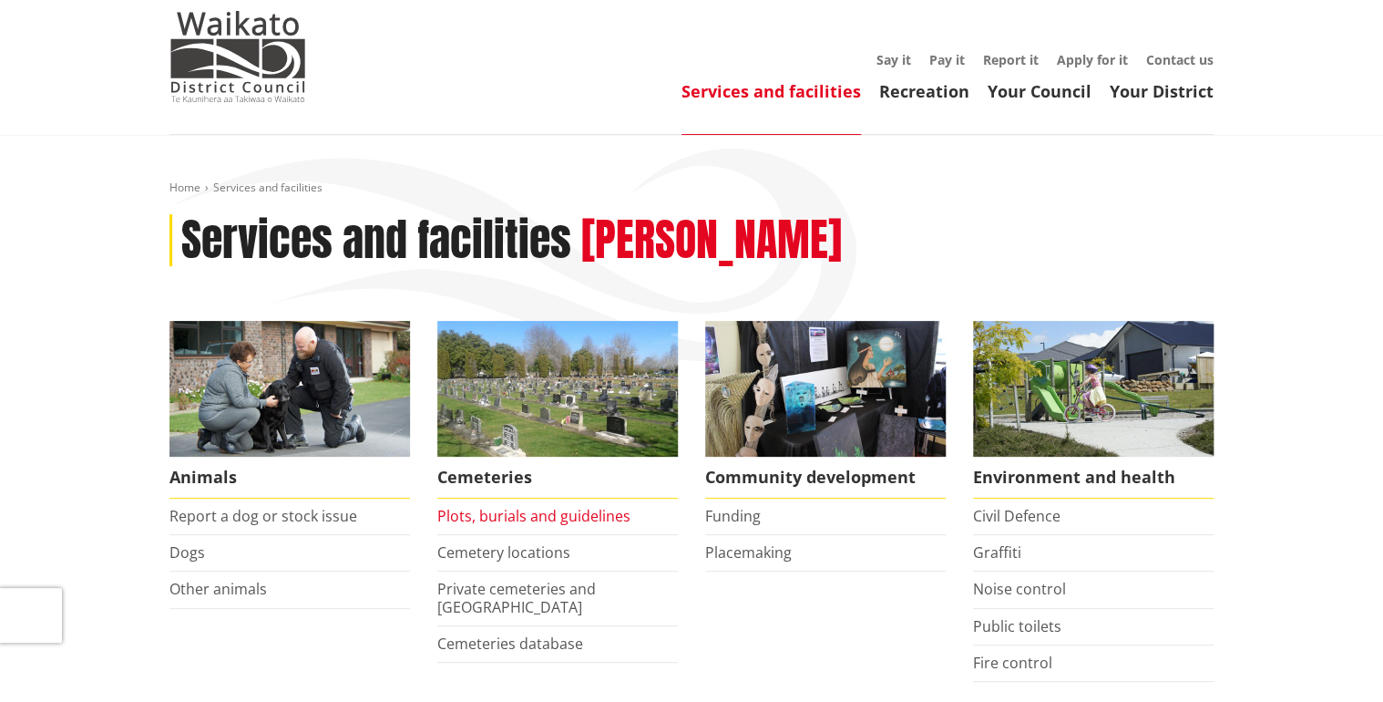
scroll to position [73, 0]
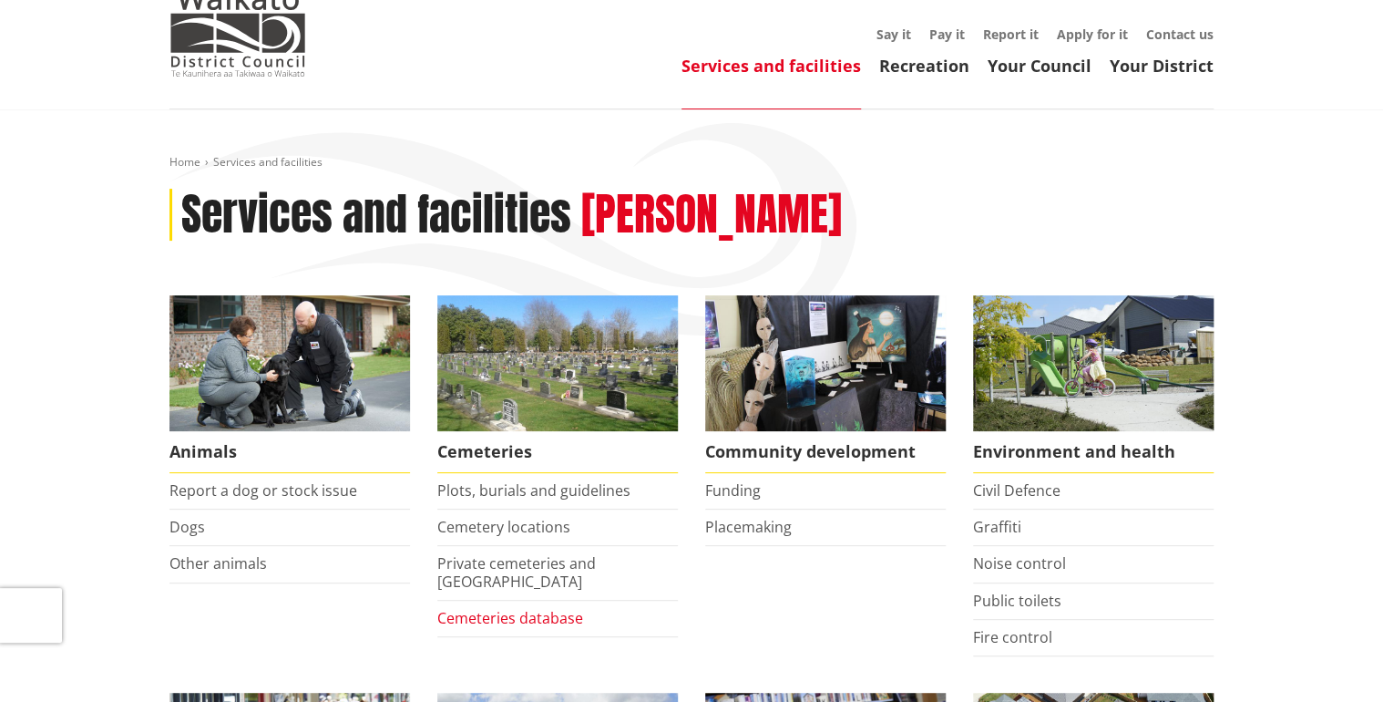
click at [551, 608] on link "Cemeteries database" at bounding box center [510, 618] width 146 height 20
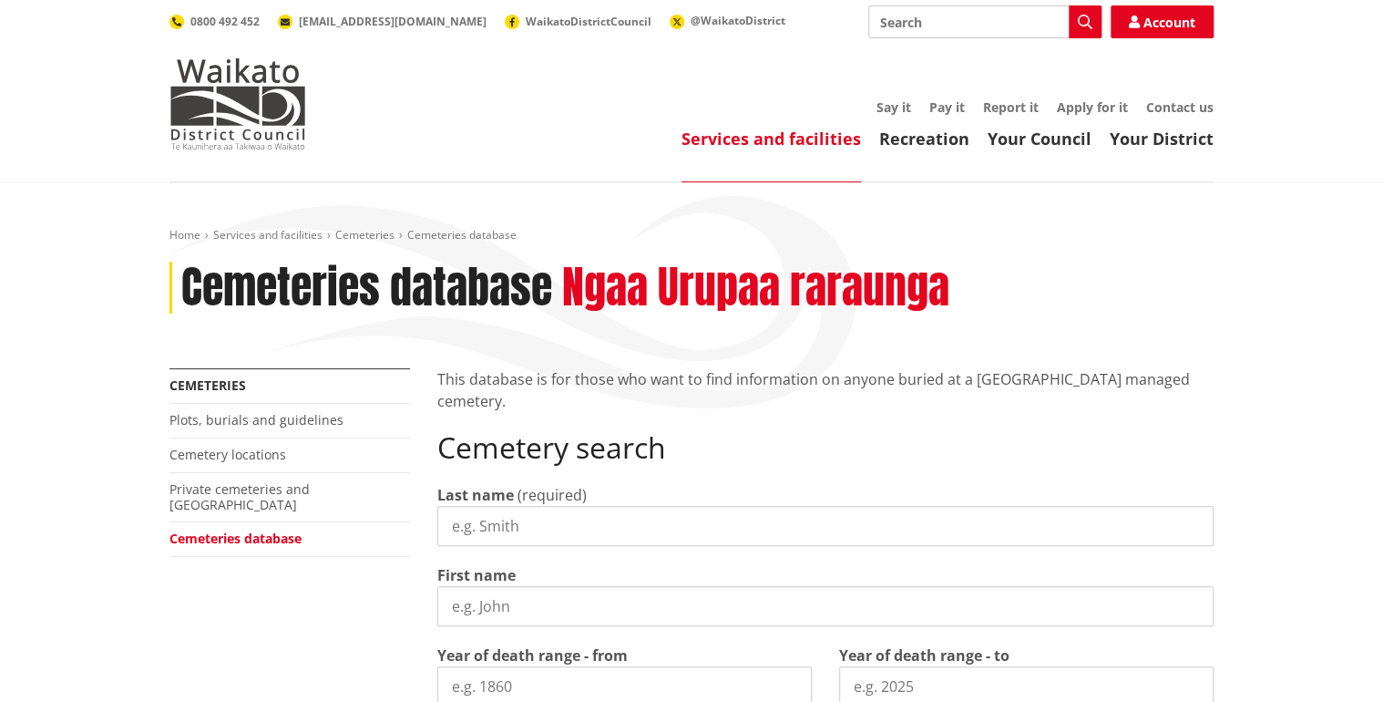
select select
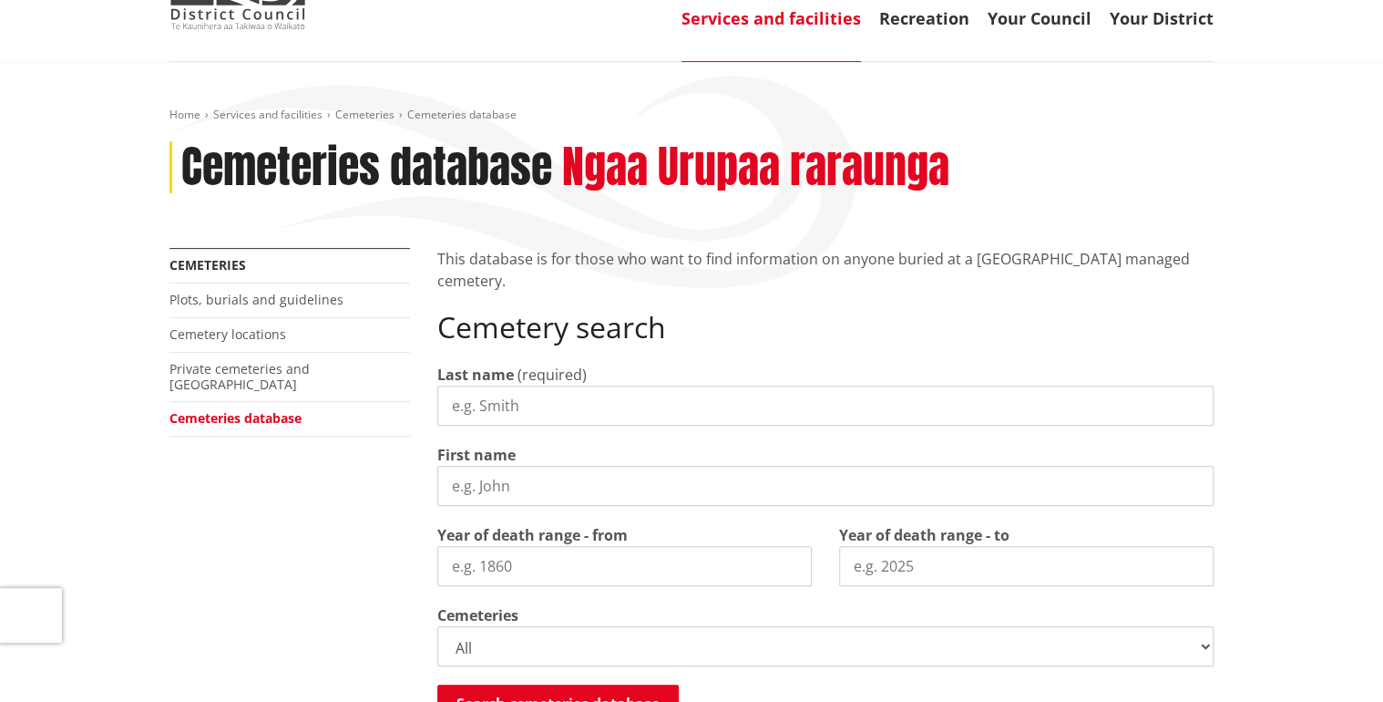
scroll to position [146, 0]
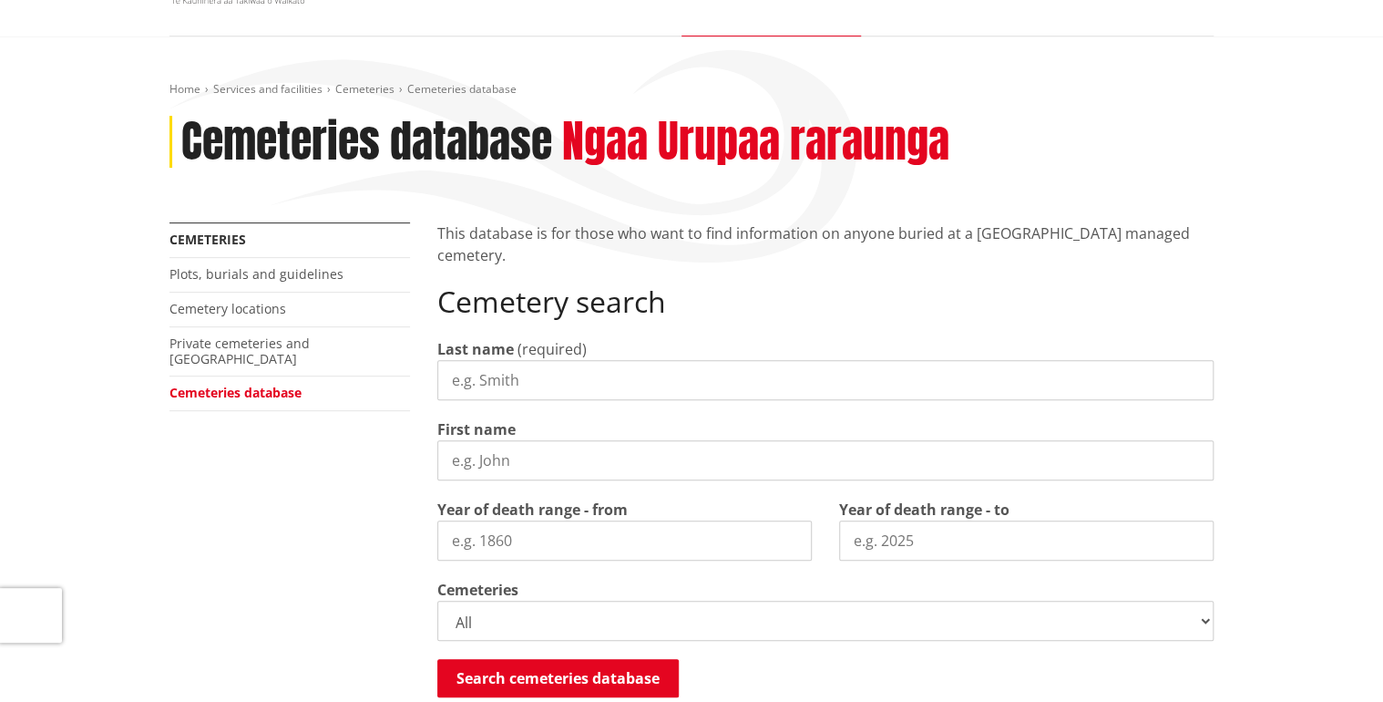
click at [545, 382] on input "Last name" at bounding box center [825, 380] width 776 height 40
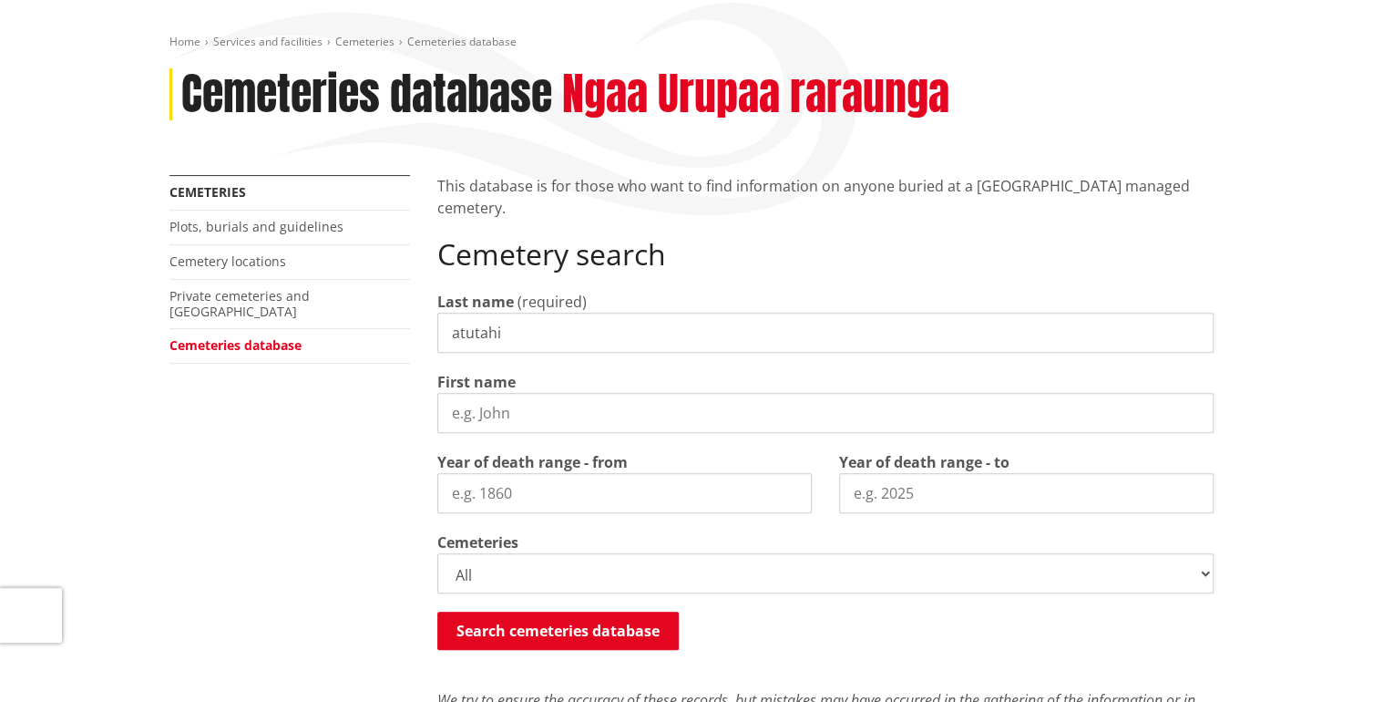
scroll to position [219, 0]
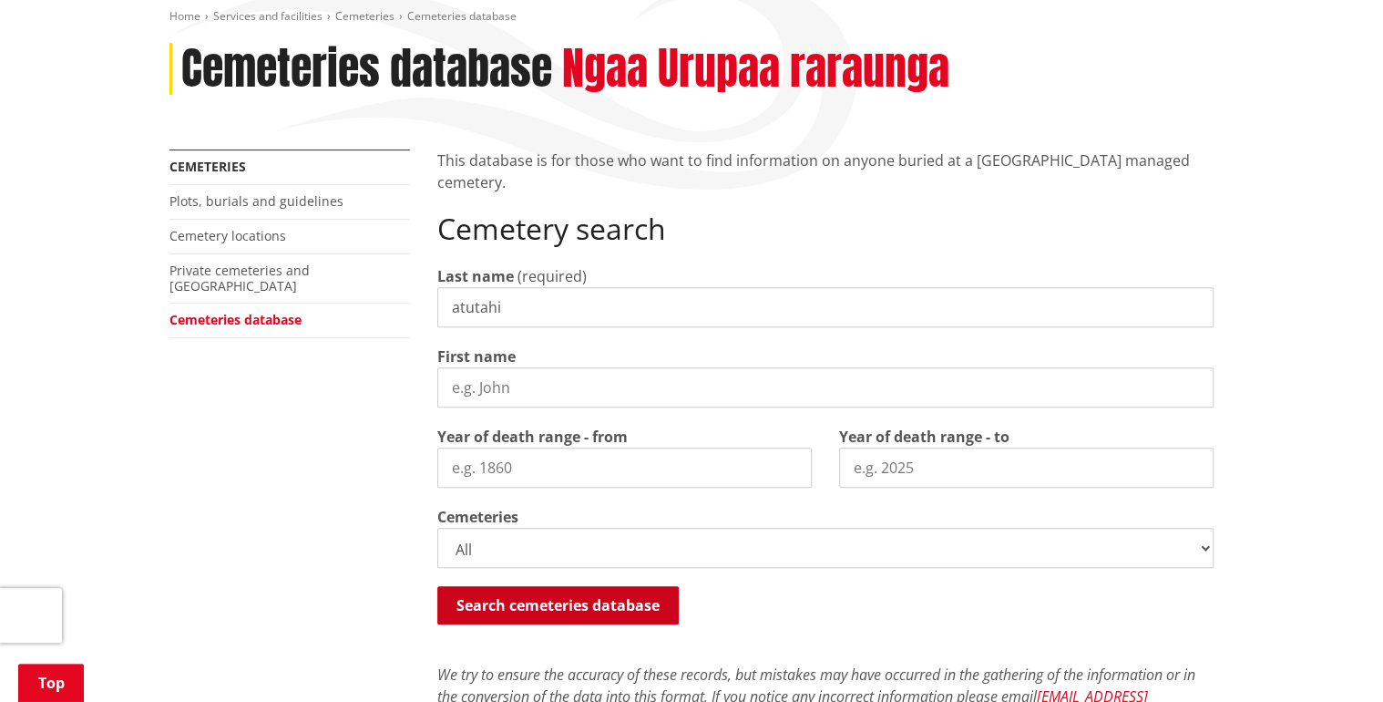
type input "atutahi"
click at [532, 601] on button "Search cemeteries database" at bounding box center [557, 605] width 241 height 38
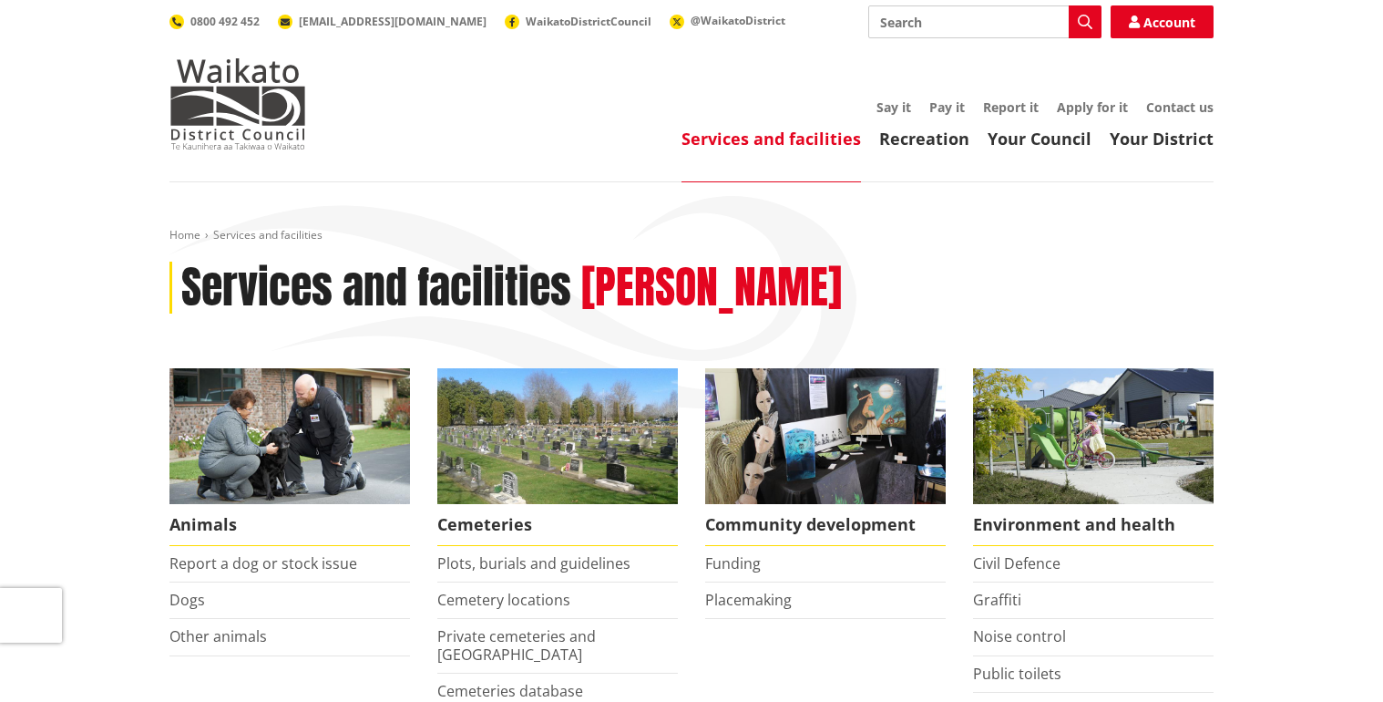
scroll to position [73, 0]
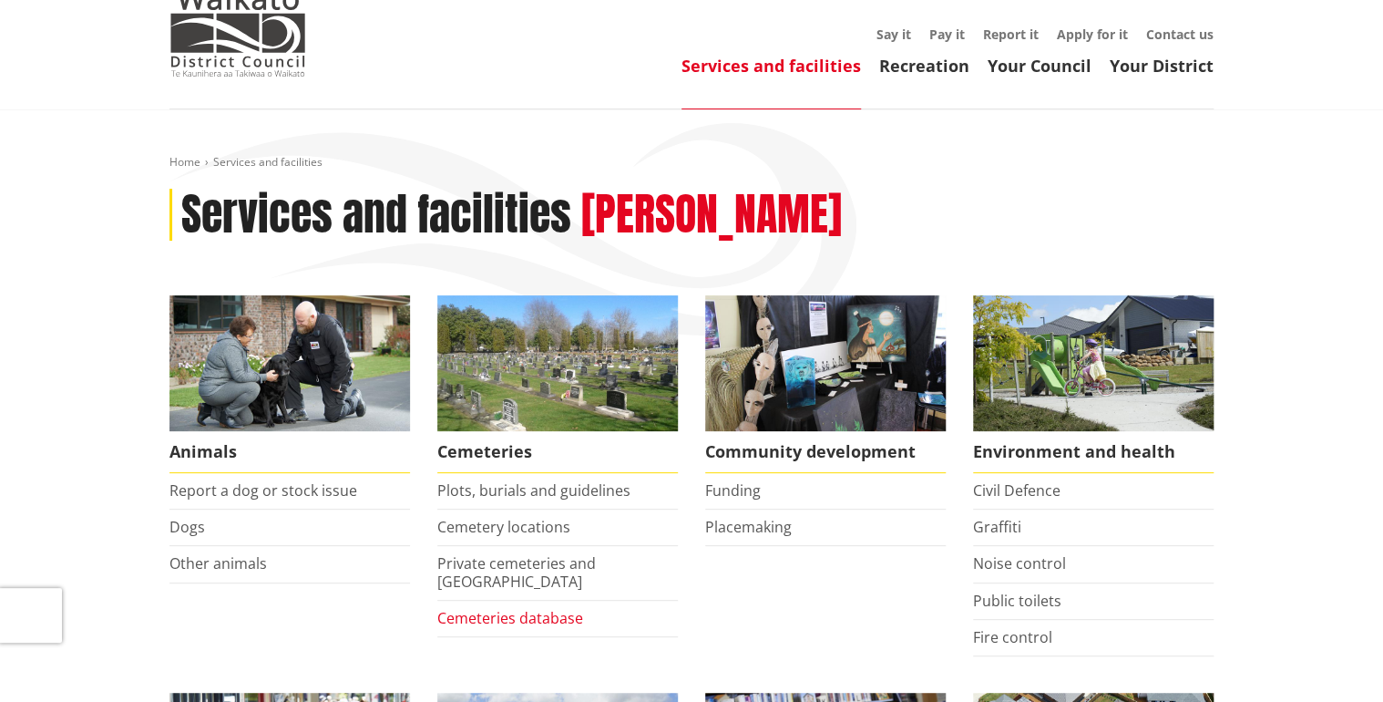
click at [561, 608] on link "Cemeteries database" at bounding box center [510, 618] width 146 height 20
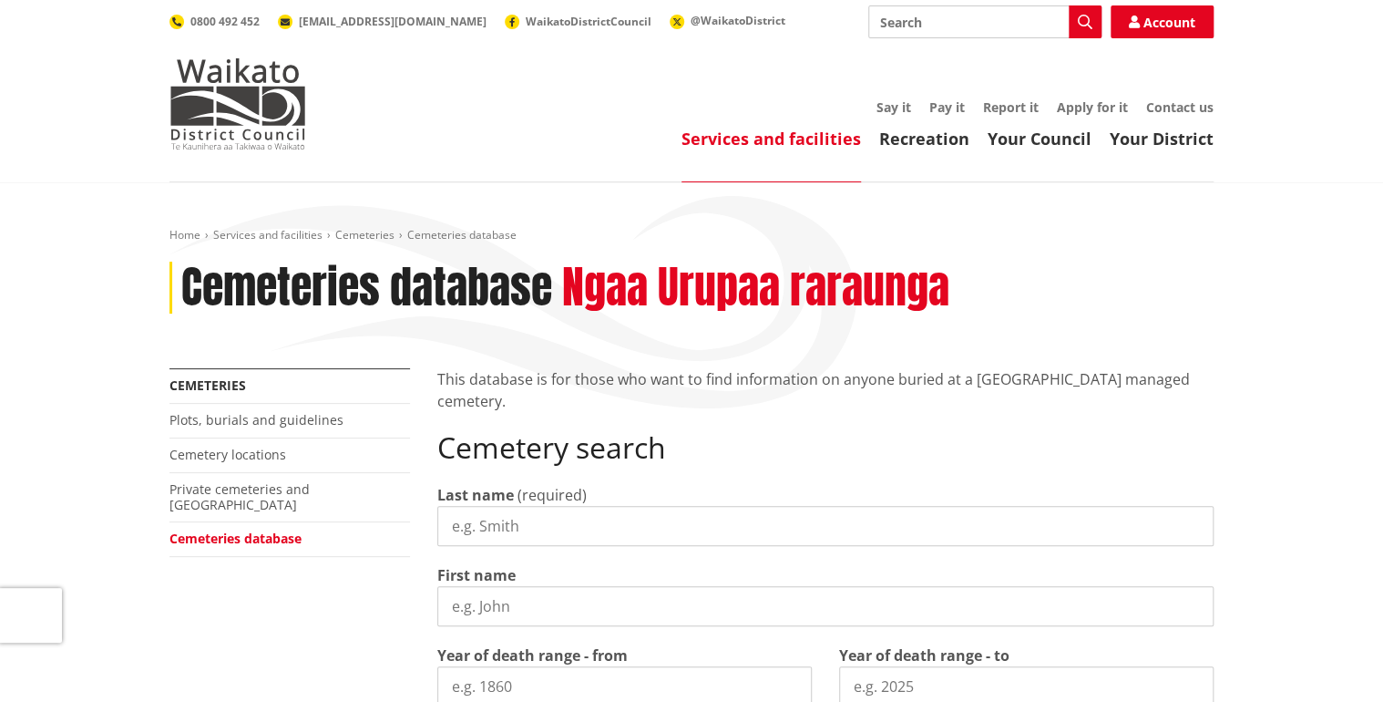
click at [563, 529] on input "Last name" at bounding box center [825, 526] width 776 height 40
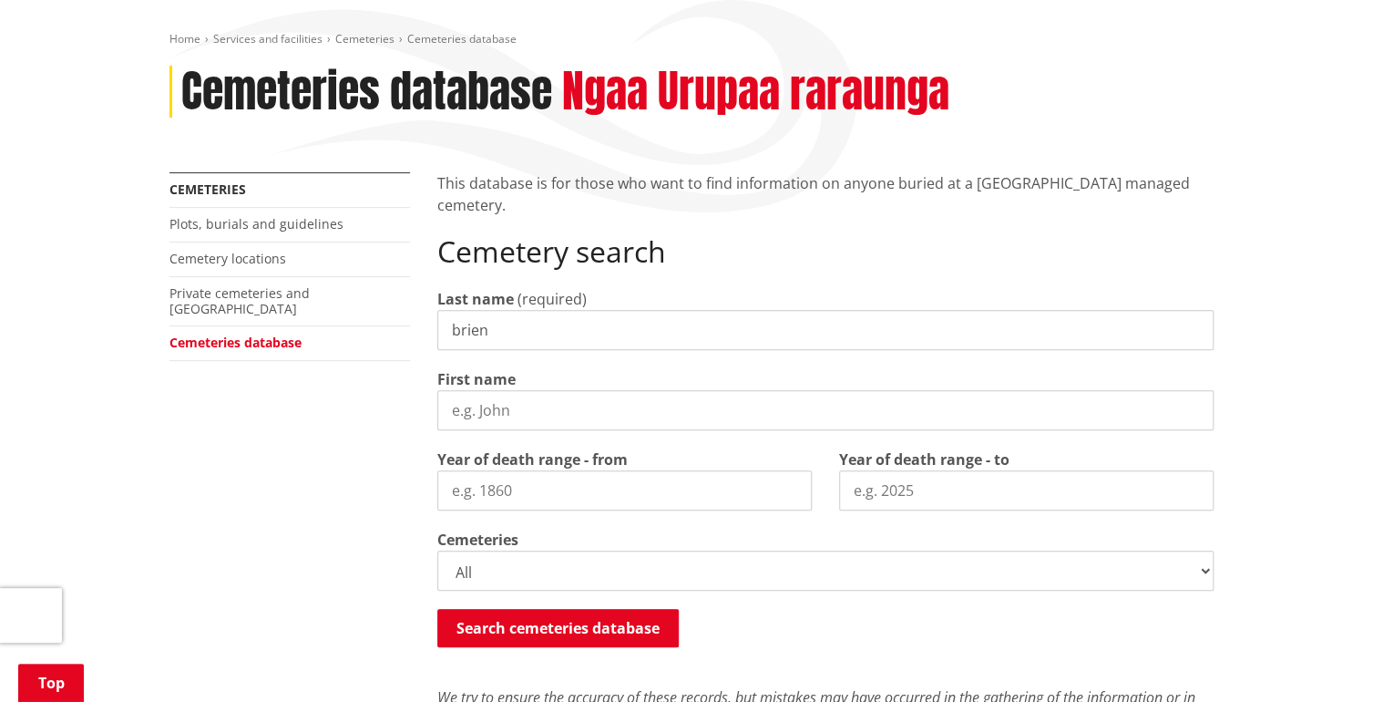
scroll to position [219, 0]
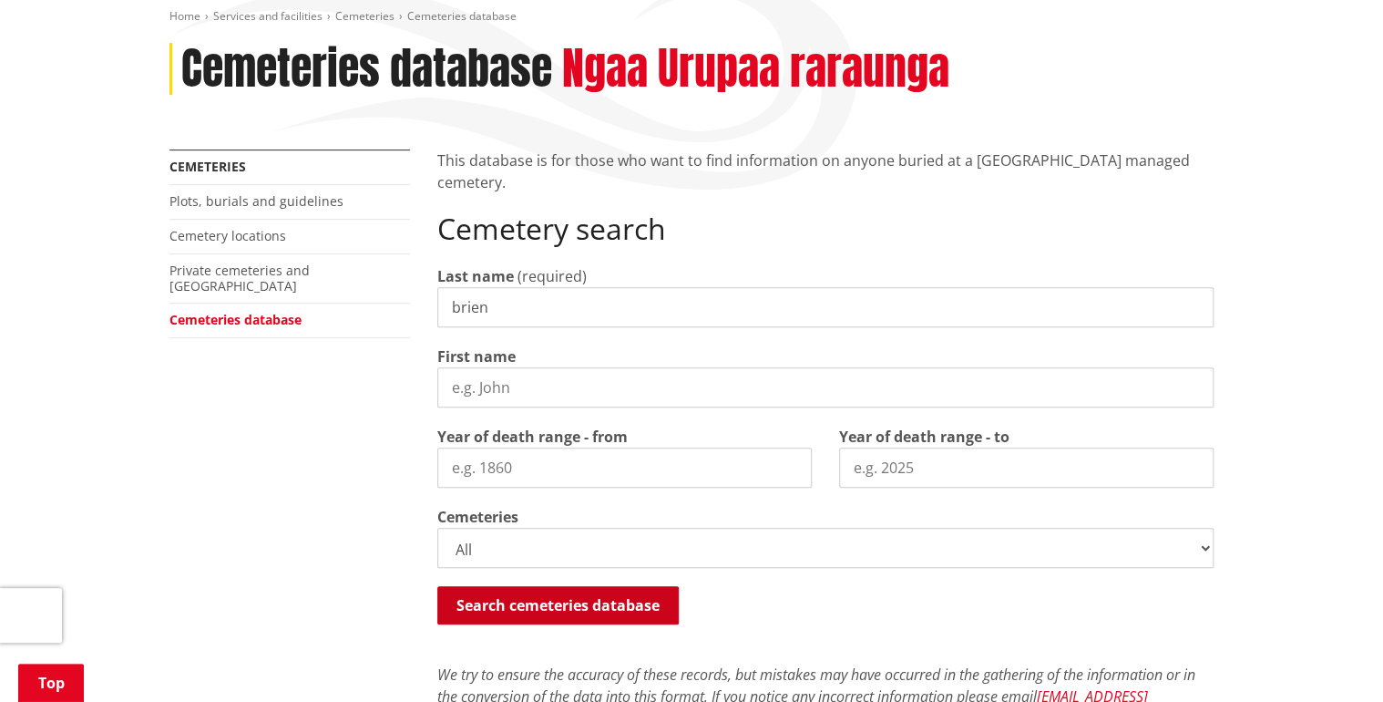
type input "brien"
click at [647, 601] on button "Search cemeteries database" at bounding box center [557, 605] width 241 height 38
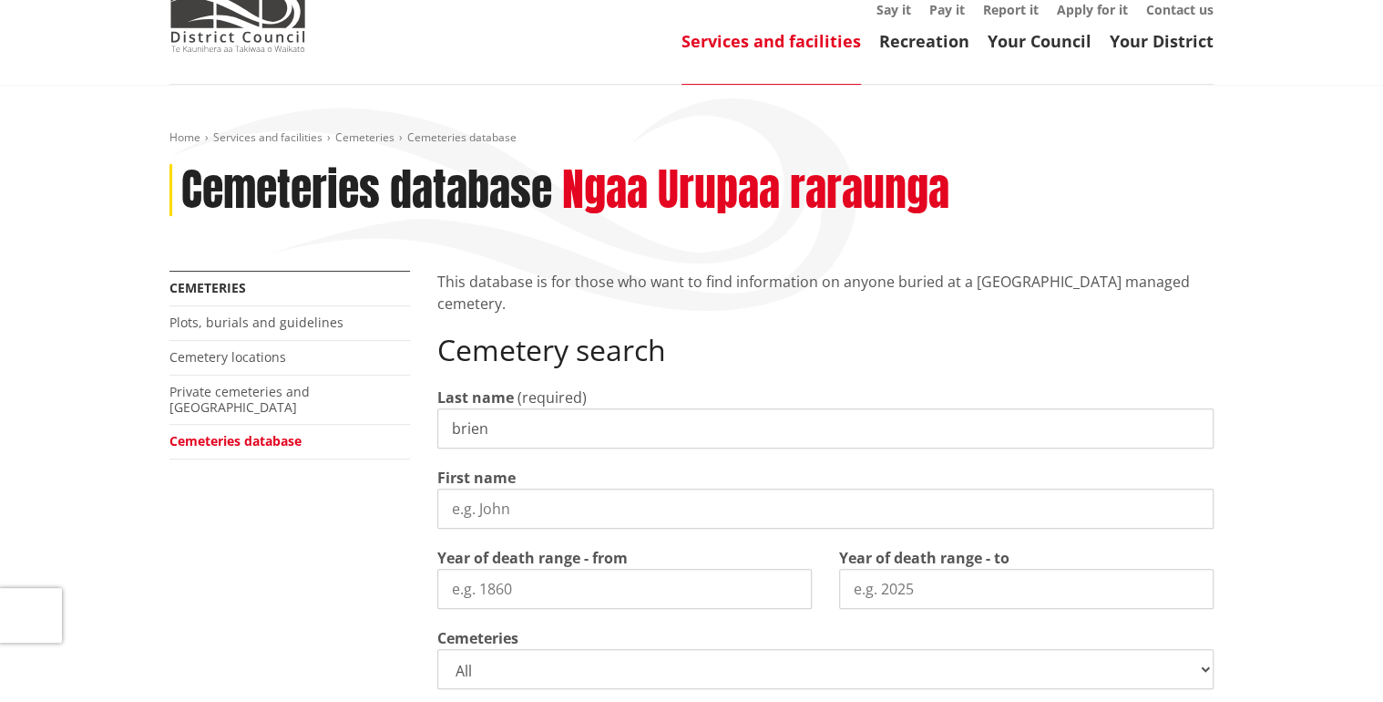
scroll to position [0, 0]
